Goal: Transaction & Acquisition: Purchase product/service

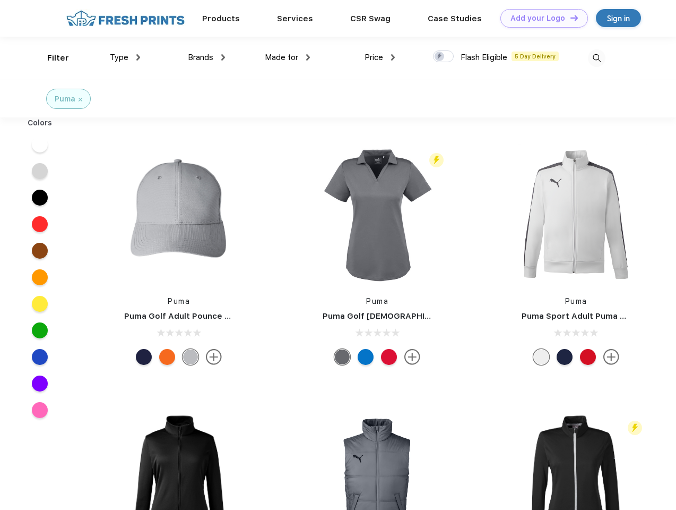
scroll to position [1, 0]
click at [540, 18] on link "Add your Logo Design Tool" at bounding box center [545, 18] width 88 height 19
click at [0, 0] on div "Design Tool" at bounding box center [0, 0] width 0 height 0
click at [570, 18] on link "Add your Logo Design Tool" at bounding box center [545, 18] width 88 height 19
click at [51, 58] on div "Filter" at bounding box center [58, 58] width 22 height 12
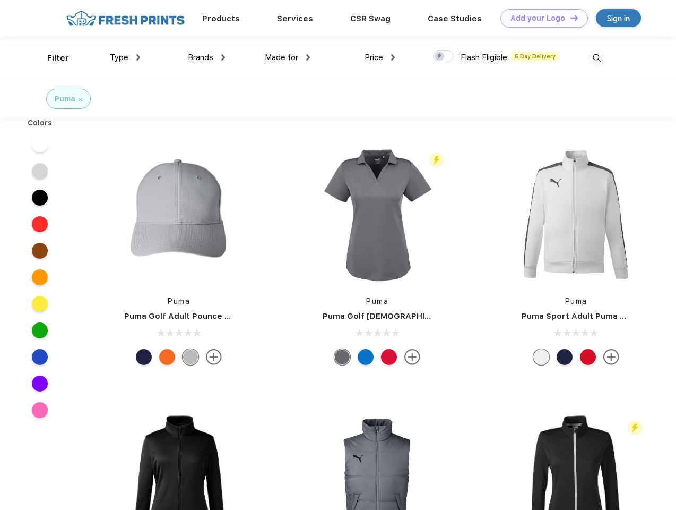
click at [125, 57] on span "Type" at bounding box center [119, 58] width 19 height 10
click at [207, 57] on span "Brands" at bounding box center [200, 58] width 25 height 10
click at [288, 57] on span "Made for" at bounding box center [281, 58] width 33 height 10
click at [380, 57] on span "Price" at bounding box center [374, 58] width 19 height 10
click at [444, 57] on div at bounding box center [443, 56] width 21 height 12
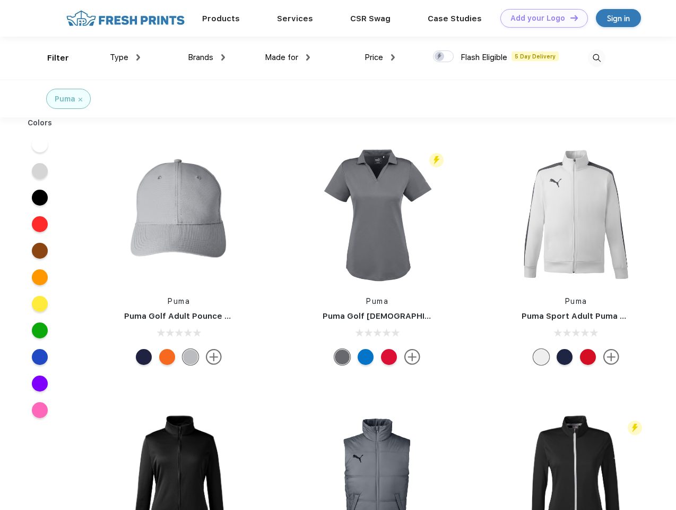
click at [440, 57] on input "checkbox" at bounding box center [436, 53] width 7 height 7
click at [597, 58] on img at bounding box center [597, 58] width 18 height 18
